Goal: Participate in discussion: Engage in conversation with other users on a specific topic

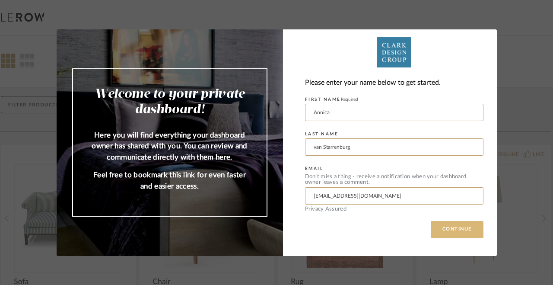
click at [441, 230] on button "CONTINUE" at bounding box center [457, 229] width 53 height 17
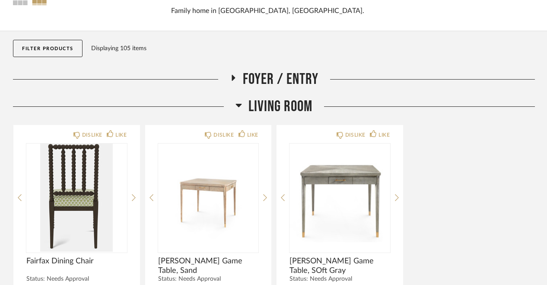
scroll to position [72, 0]
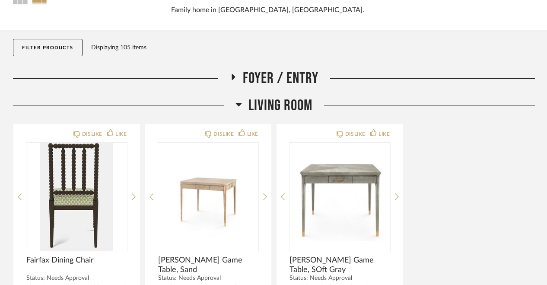
click at [294, 75] on span "Foyer / Entry" at bounding box center [281, 78] width 76 height 19
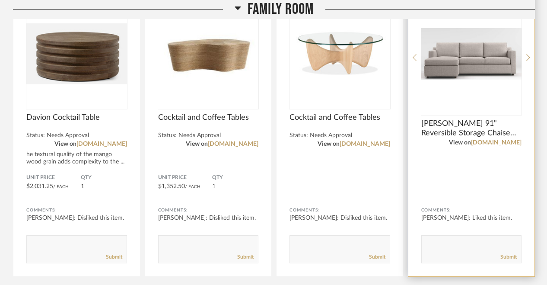
scroll to position [856, 0]
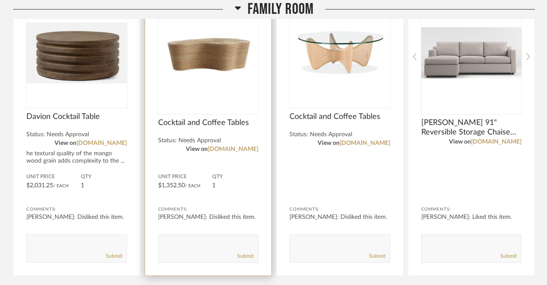
click at [0, 0] on img at bounding box center [0, 0] width 0 height 0
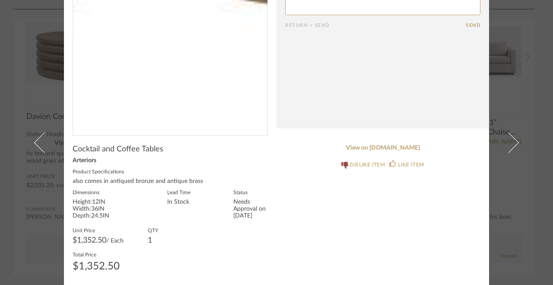
scroll to position [0, 0]
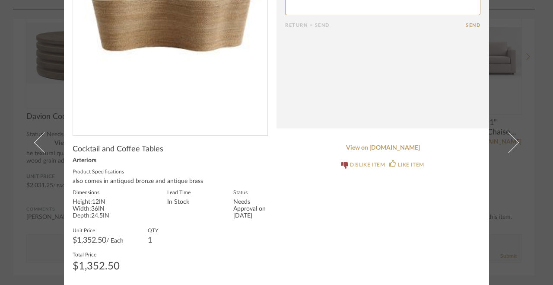
click at [210, 218] on div "Cocktail and Coffee Tables Arteriors Product Specifications also comes in antiq…" at bounding box center [170, 211] width 195 height 134
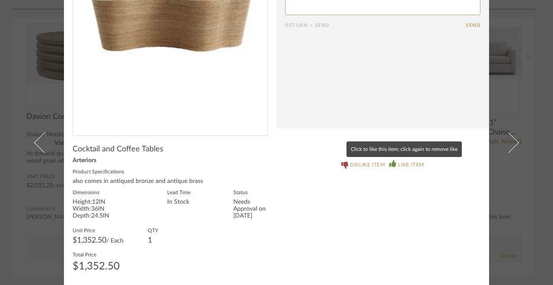
click at [394, 162] on div "LIKE ITEM" at bounding box center [406, 164] width 35 height 9
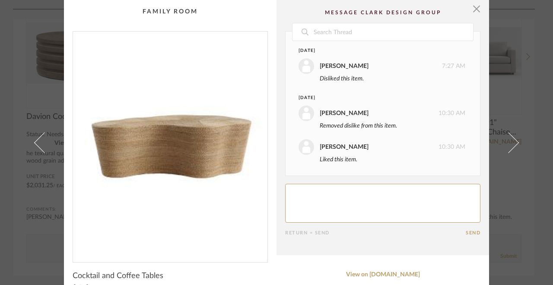
click at [346, 190] on textarea at bounding box center [382, 203] width 195 height 39
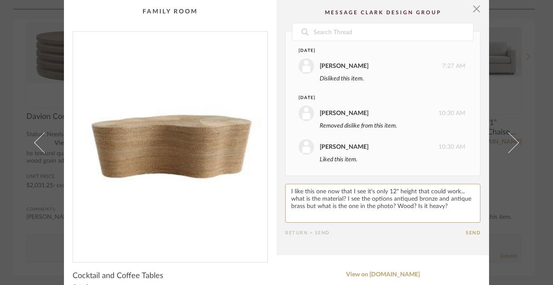
type textarea "I like this one now that I see it's only 12" height that could work... what is …"
click at [466, 231] on button "Send" at bounding box center [473, 233] width 15 height 6
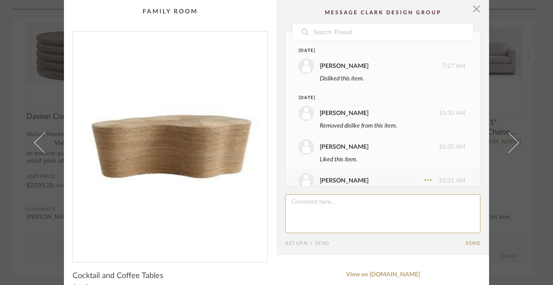
scroll to position [52, 0]
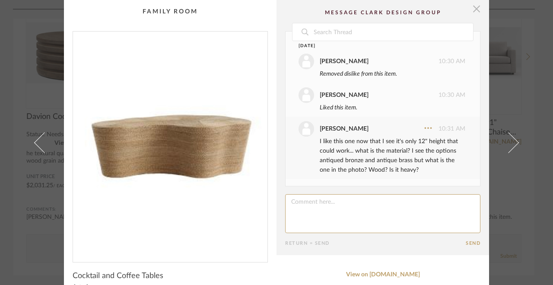
click at [475, 8] on span "button" at bounding box center [476, 8] width 17 height 17
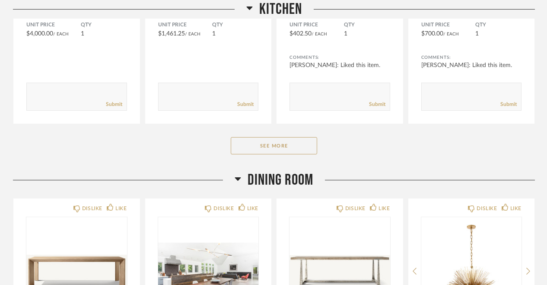
scroll to position [1345, 0]
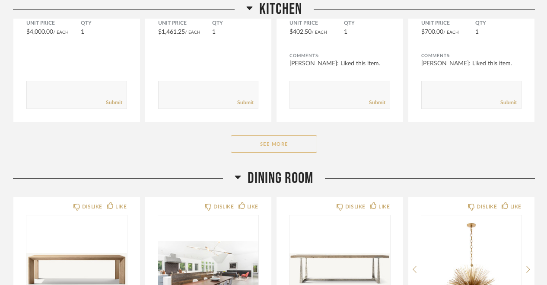
click at [296, 151] on button "See More" at bounding box center [274, 143] width 86 height 17
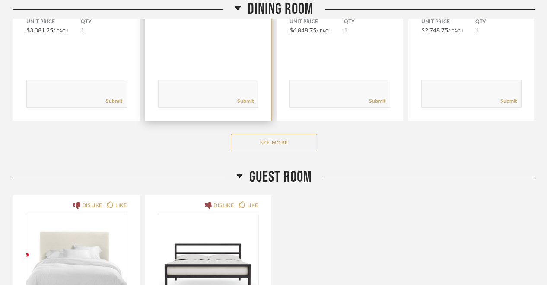
scroll to position [2898, 0]
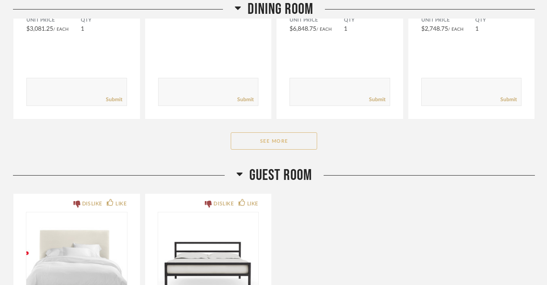
click at [283, 136] on button "See More" at bounding box center [274, 140] width 86 height 17
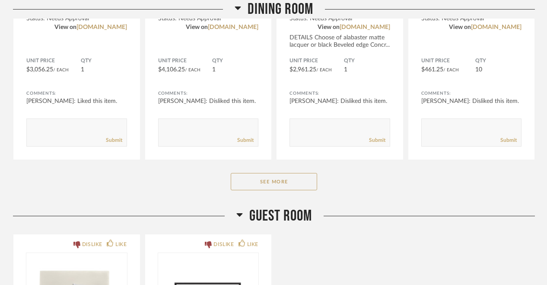
scroll to position [4069, 0]
click at [301, 177] on button "See More" at bounding box center [274, 180] width 86 height 17
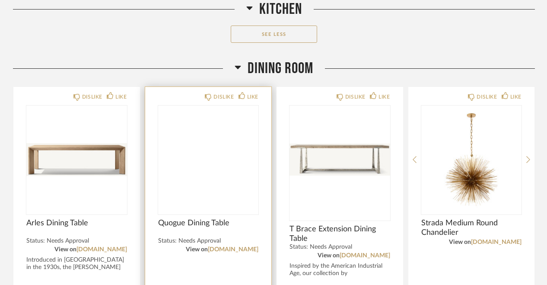
scroll to position [2628, 0]
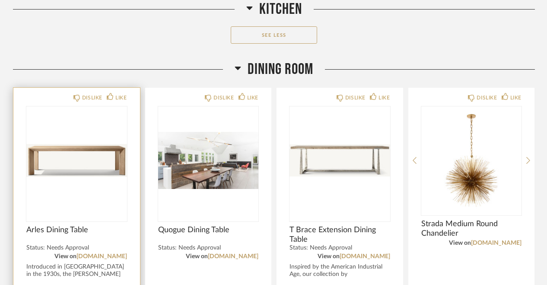
click at [107, 170] on img "0" at bounding box center [76, 160] width 101 height 108
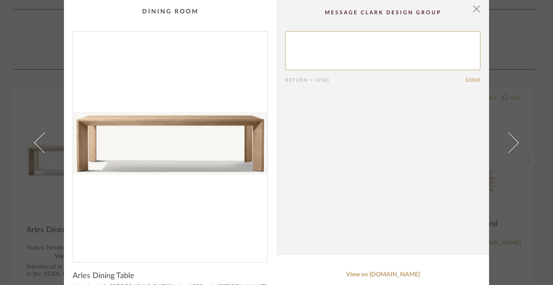
scroll to position [0, 0]
click at [472, 12] on span "button" at bounding box center [476, 8] width 17 height 17
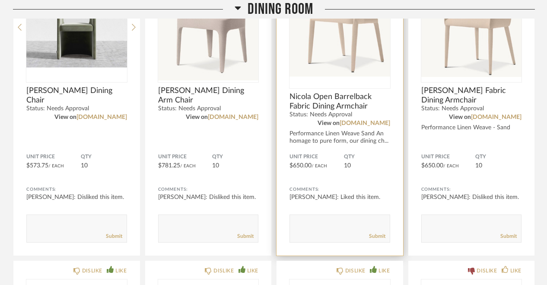
scroll to position [3072, 0]
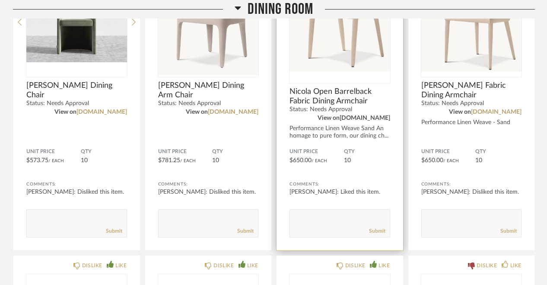
click at [378, 118] on link "[DOMAIN_NAME]" at bounding box center [364, 118] width 51 height 6
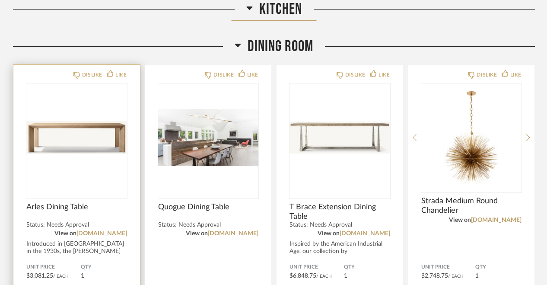
scroll to position [2649, 0]
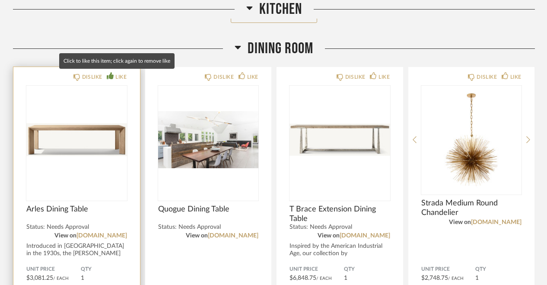
click at [124, 76] on div "LIKE" at bounding box center [120, 77] width 11 height 9
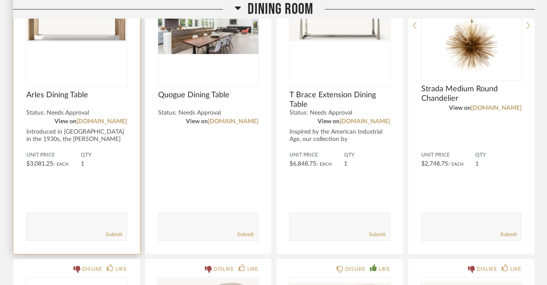
scroll to position [2770, 0]
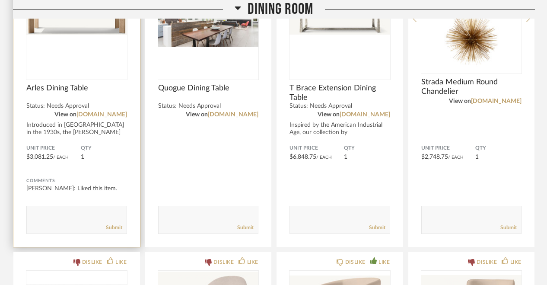
click at [68, 211] on textarea at bounding box center [77, 216] width 100 height 12
click at [54, 139] on div "DISLIKE LIKE Arles Dining Table Status: Needs Approval View on [DOMAIN_NAME] In…" at bounding box center [76, 96] width 127 height 301
click at [57, 65] on img "0" at bounding box center [76, 19] width 101 height 108
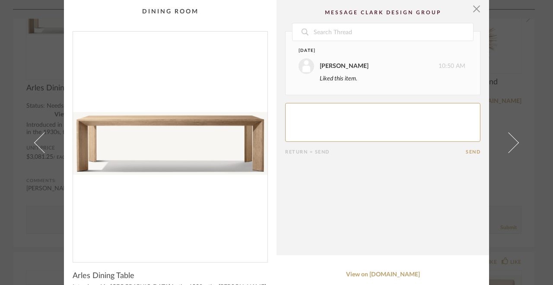
scroll to position [0, 0]
click at [316, 106] on textarea at bounding box center [382, 122] width 195 height 39
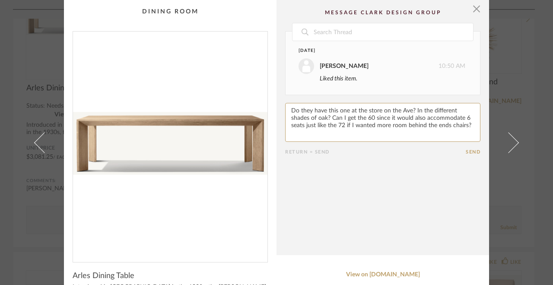
click at [296, 126] on textarea at bounding box center [382, 122] width 195 height 39
click at [370, 118] on textarea at bounding box center [382, 122] width 195 height 39
click at [461, 117] on textarea at bounding box center [382, 122] width 195 height 39
click at [310, 126] on textarea at bounding box center [382, 122] width 195 height 39
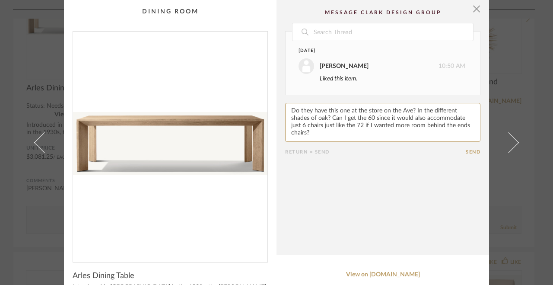
click at [349, 125] on textarea at bounding box center [382, 122] width 195 height 39
click at [456, 125] on textarea at bounding box center [382, 122] width 195 height 39
click at [323, 132] on textarea at bounding box center [382, 122] width 195 height 39
click at [351, 129] on textarea at bounding box center [382, 122] width 195 height 39
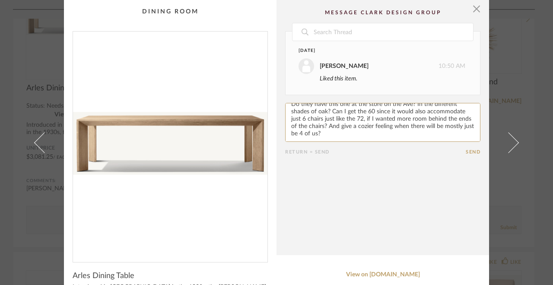
scroll to position [6, 0]
click at [352, 134] on textarea at bounding box center [382, 122] width 195 height 39
click at [299, 119] on textarea at bounding box center [382, 122] width 195 height 39
click at [310, 117] on textarea at bounding box center [382, 122] width 195 height 39
click at [326, 120] on textarea at bounding box center [382, 122] width 195 height 39
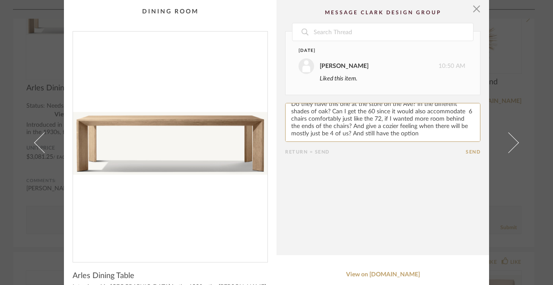
click at [418, 133] on textarea at bounding box center [382, 122] width 195 height 39
type textarea "Do they have this one at the store on the Ave? In the different shades of oak? …"
click at [471, 153] on button "Send" at bounding box center [473, 152] width 15 height 6
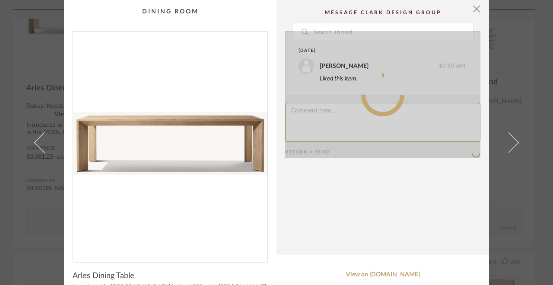
scroll to position [0, 0]
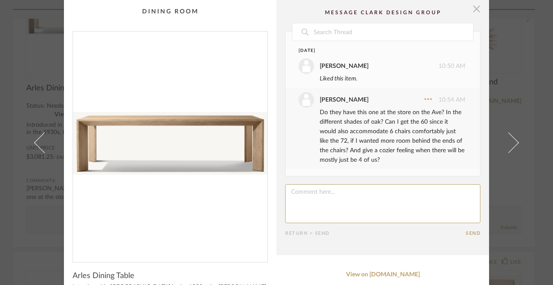
click at [472, 9] on span "button" at bounding box center [476, 8] width 17 height 17
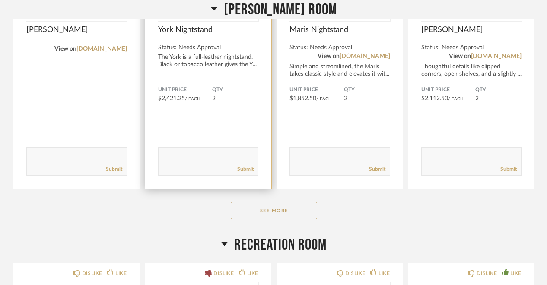
scroll to position [6088, 0]
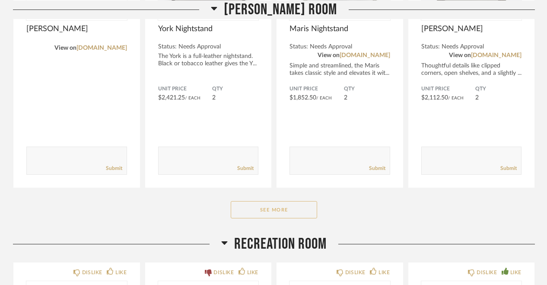
click at [255, 212] on button "See More" at bounding box center [274, 209] width 86 height 17
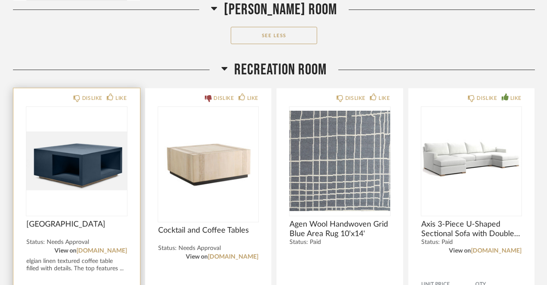
scroll to position [7091, 0]
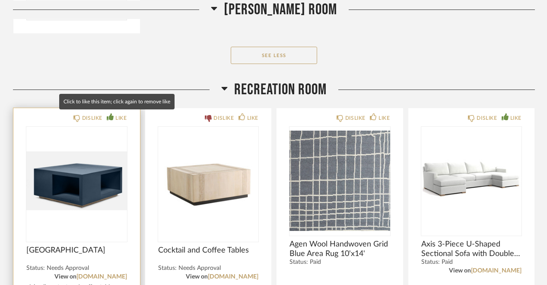
click at [117, 115] on div "LIKE" at bounding box center [120, 118] width 11 height 9
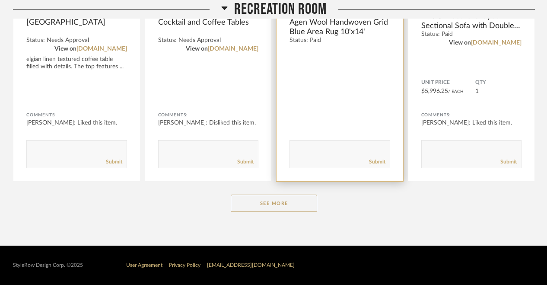
scroll to position [7318, 0]
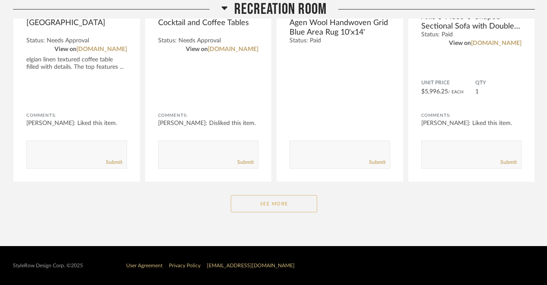
click at [304, 205] on button "See More" at bounding box center [274, 203] width 86 height 17
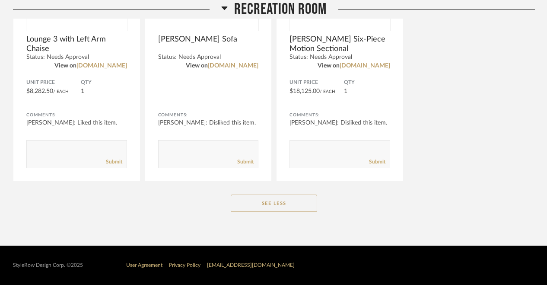
scroll to position [7600, 0]
